Goal: Navigation & Orientation: Find specific page/section

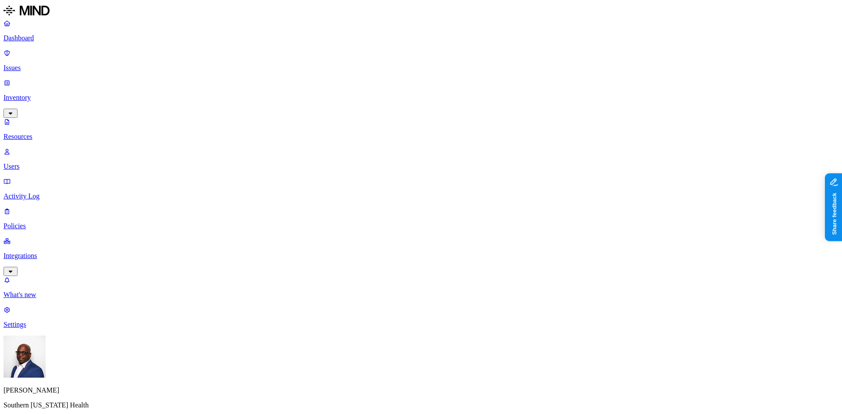
click at [30, 64] on p "Issues" at bounding box center [421, 68] width 835 height 8
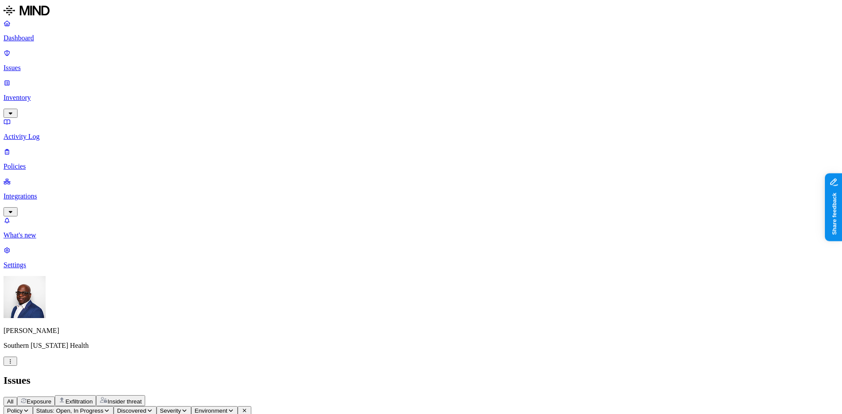
click at [36, 34] on p "Dashboard" at bounding box center [421, 38] width 835 height 8
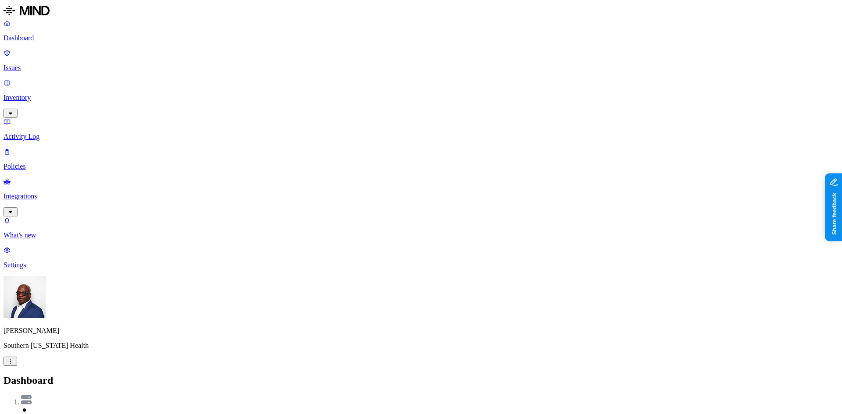
click at [49, 94] on p "Inventory" at bounding box center [421, 98] width 835 height 8
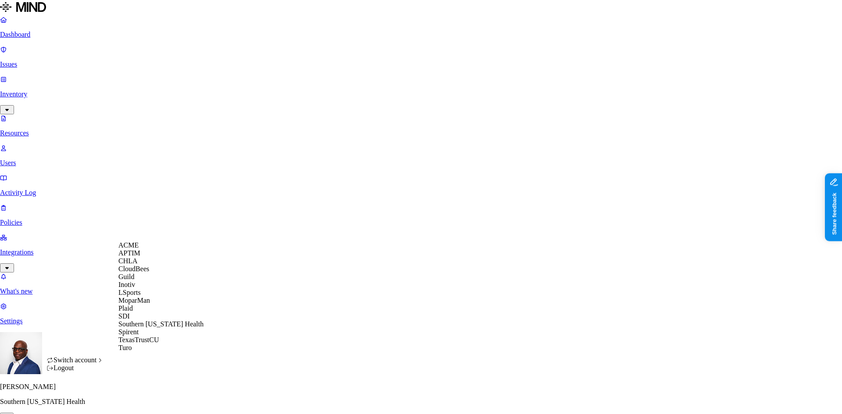
click at [155, 273] on div "CloudBees" at bounding box center [160, 269] width 85 height 8
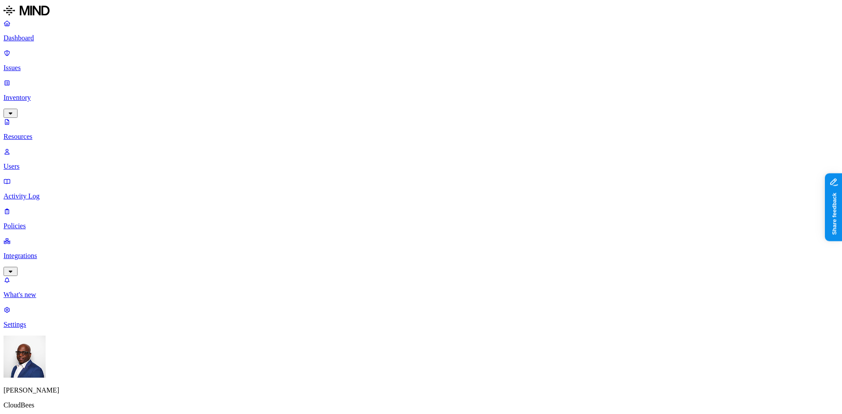
click at [32, 94] on p "Inventory" at bounding box center [421, 98] width 835 height 8
click at [28, 36] on p "Dashboard" at bounding box center [421, 38] width 835 height 8
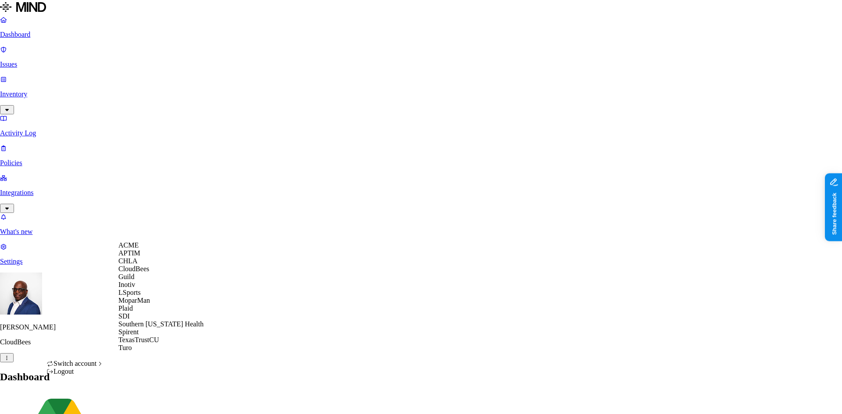
scroll to position [7, 0]
click at [158, 328] on span "Southern [US_STATE] Health" at bounding box center [160, 323] width 85 height 7
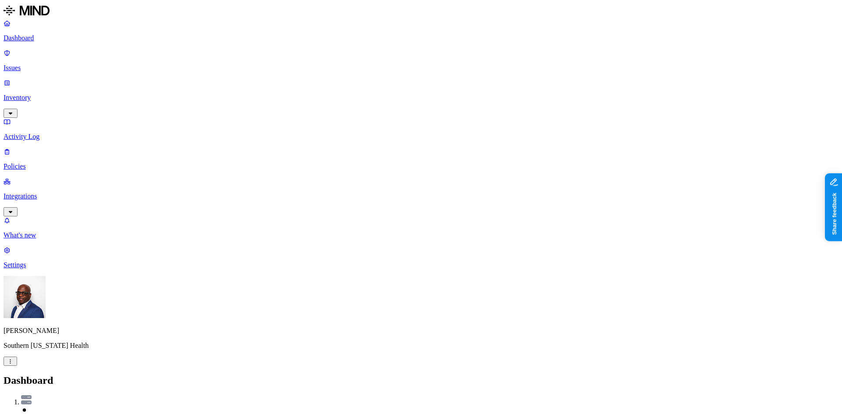
click at [34, 94] on p "Inventory" at bounding box center [421, 98] width 835 height 8
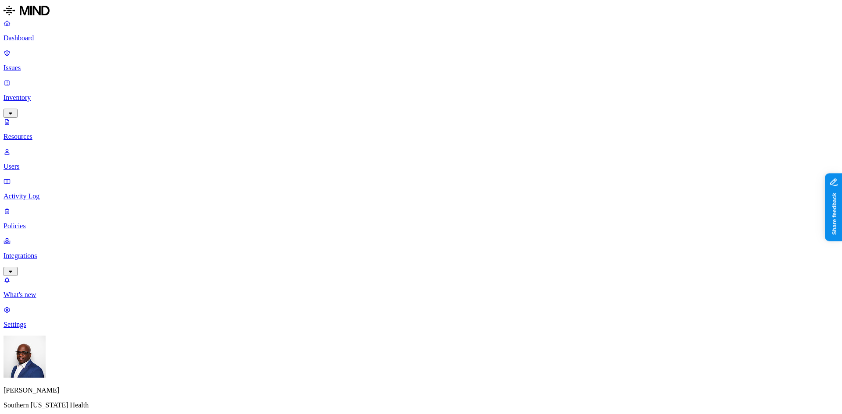
click at [38, 94] on p "Inventory" at bounding box center [421, 98] width 835 height 8
click at [38, 133] on p "Resources" at bounding box center [421, 137] width 835 height 8
click at [35, 163] on p "Users" at bounding box center [421, 167] width 835 height 8
click at [41, 133] on p "Resources" at bounding box center [421, 137] width 835 height 8
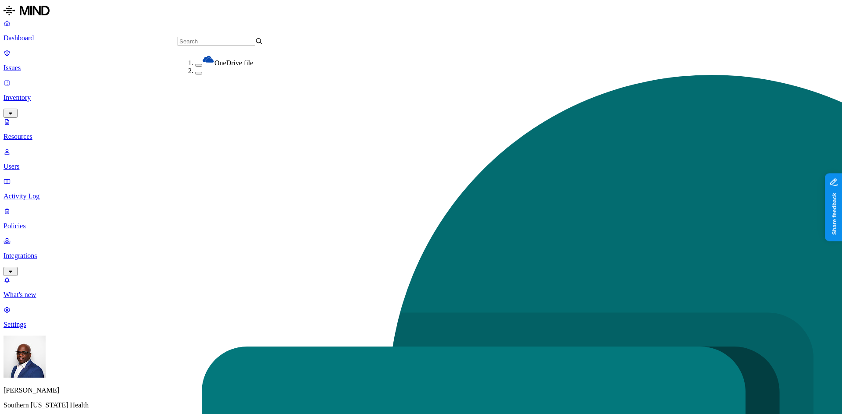
drag, startPoint x: 457, startPoint y: 8, endPoint x: 647, endPoint y: 56, distance: 195.8
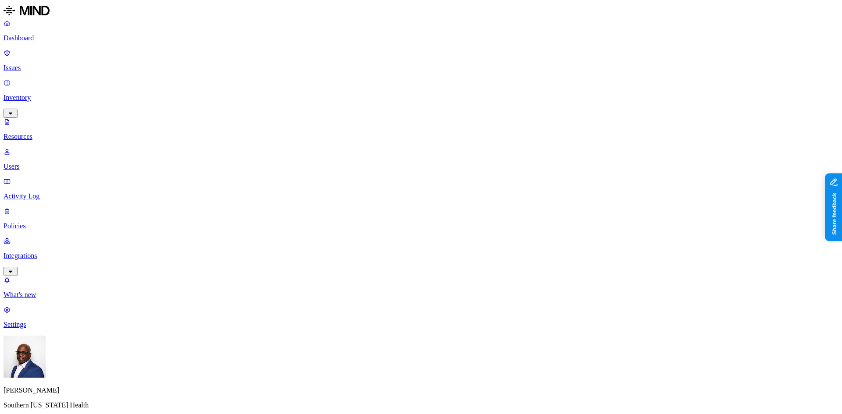
click at [44, 64] on p "Issues" at bounding box center [421, 68] width 835 height 8
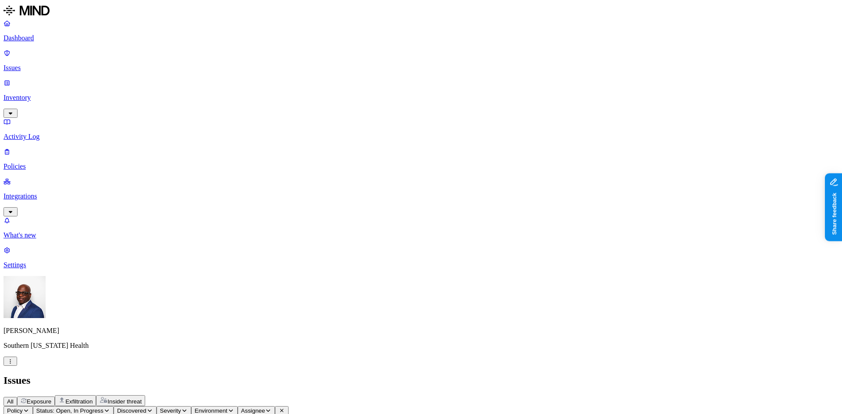
click at [31, 37] on p "Dashboard" at bounding box center [421, 38] width 835 height 8
